Goal: Information Seeking & Learning: Check status

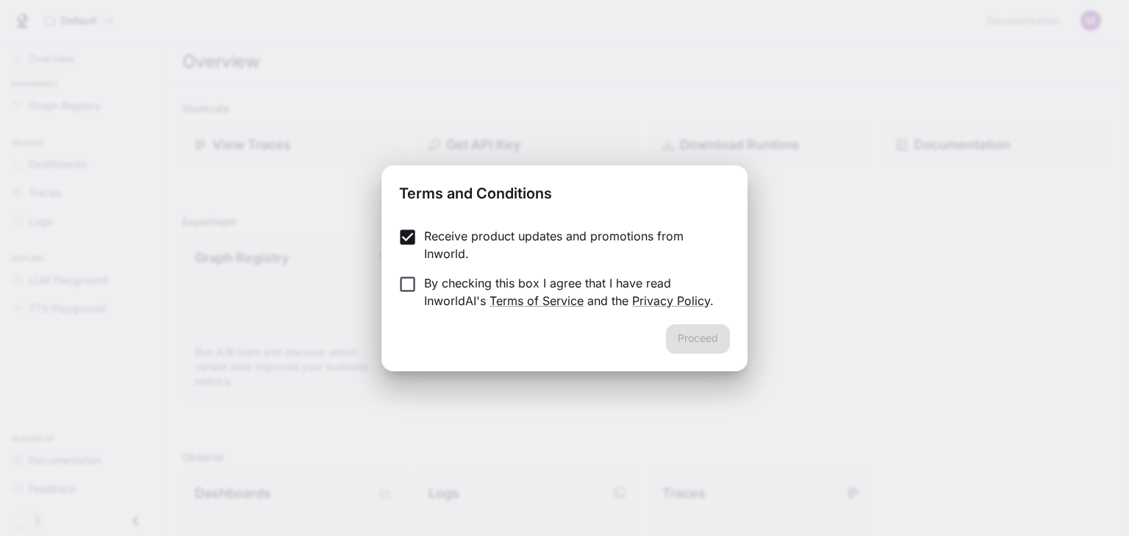
click at [435, 276] on p "By checking this box I agree that I have read InworldAI's Terms of Service and …" at bounding box center [571, 291] width 294 height 35
click at [708, 335] on button "Proceed" at bounding box center [698, 338] width 64 height 29
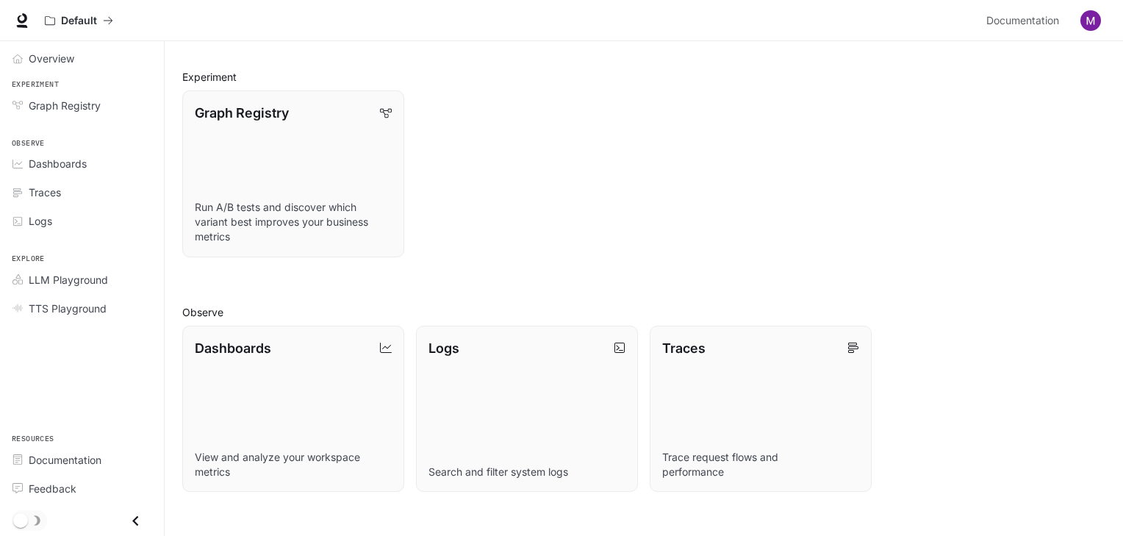
scroll to position [146, 0]
click at [561, 405] on link "Logs Search and filter system logs" at bounding box center [527, 407] width 224 height 168
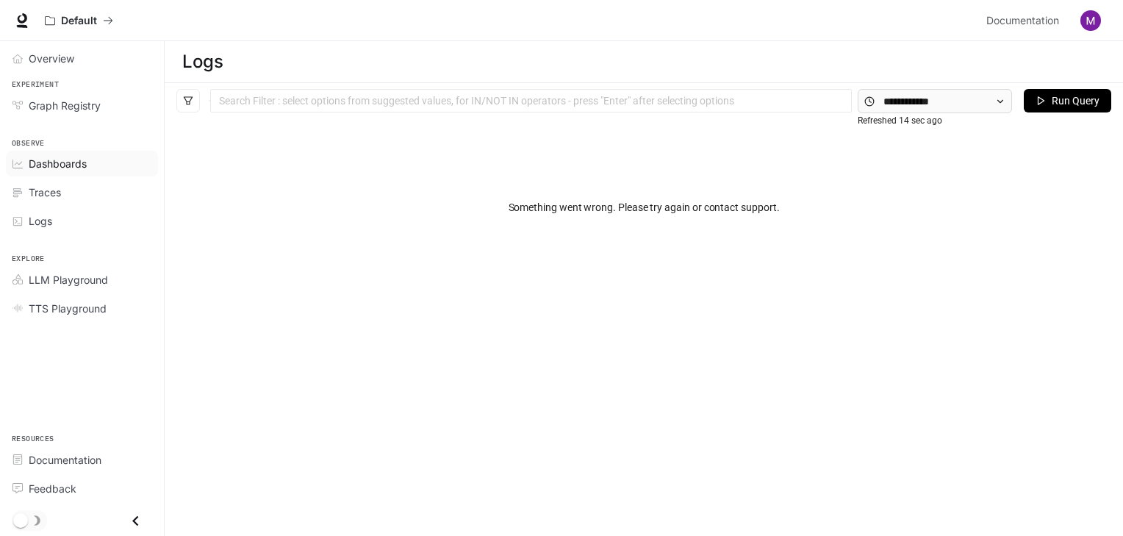
click at [52, 170] on span "Dashboards" at bounding box center [58, 163] width 58 height 15
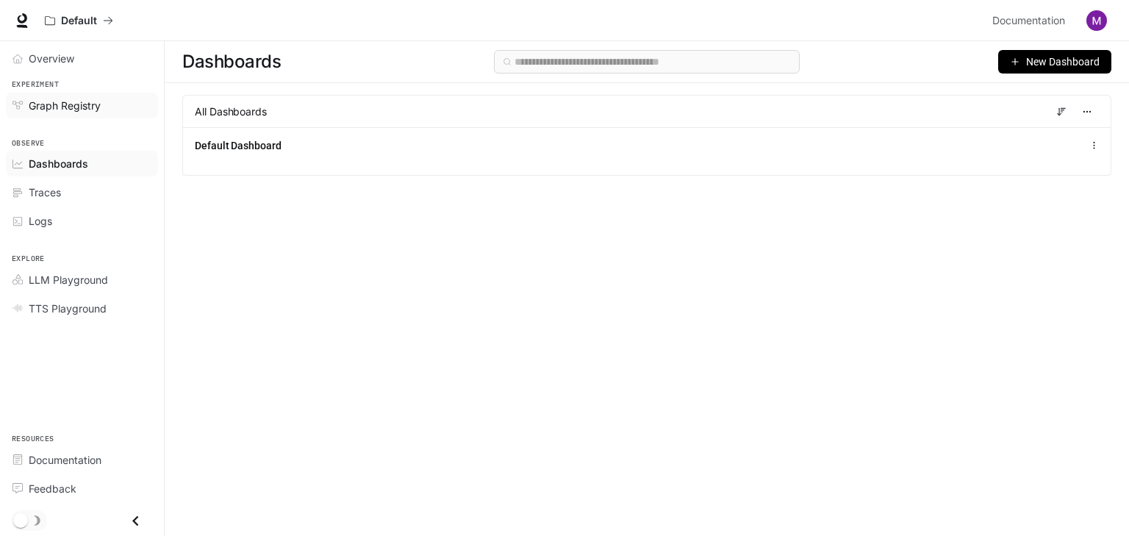
click at [68, 105] on span "Graph Registry" at bounding box center [65, 105] width 72 height 15
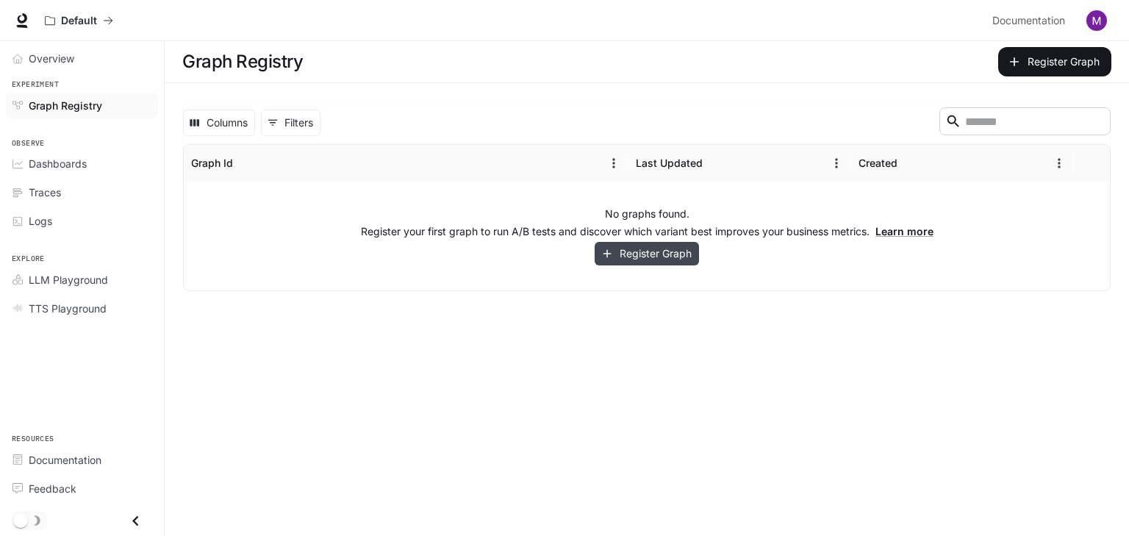
click at [661, 257] on button "Register Graph" at bounding box center [647, 254] width 104 height 24
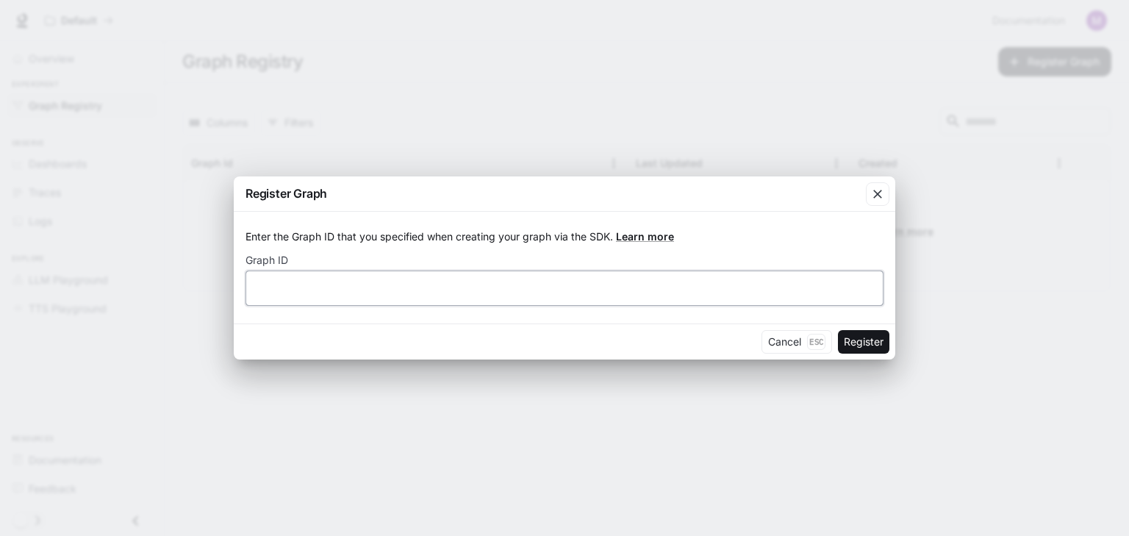
click at [271, 285] on input "text" at bounding box center [564, 288] width 637 height 15
click at [876, 195] on icon "button" at bounding box center [877, 194] width 9 height 9
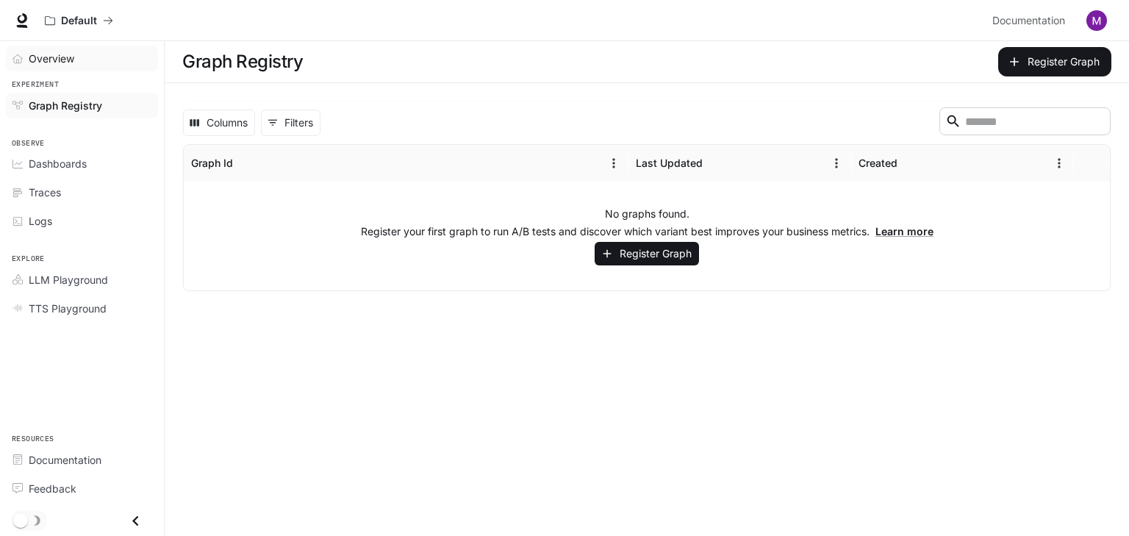
click at [29, 59] on span "Overview" at bounding box center [52, 58] width 46 height 15
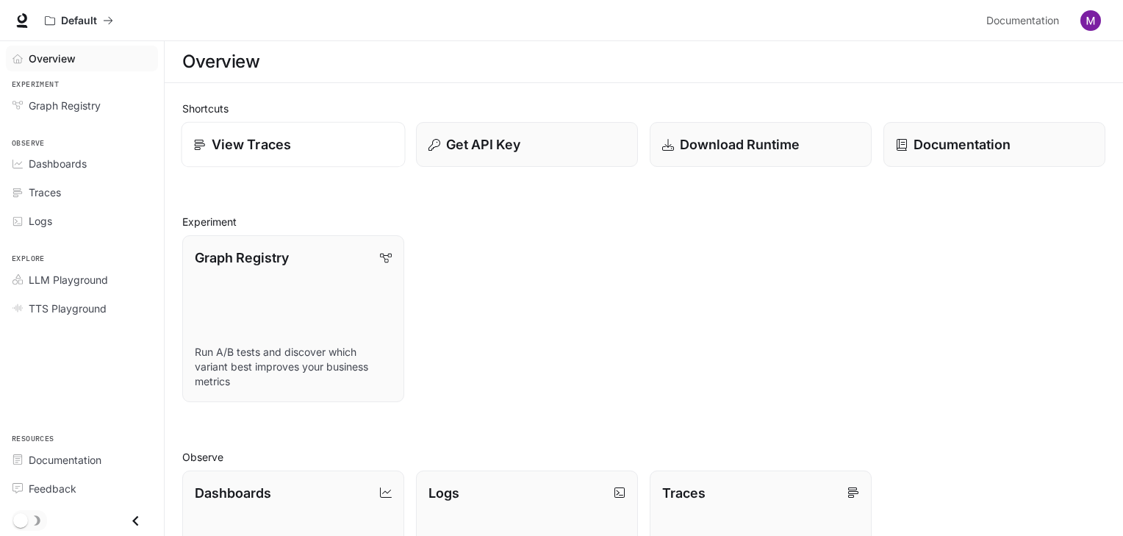
click at [238, 144] on p "View Traces" at bounding box center [251, 145] width 79 height 20
